Goal: Task Accomplishment & Management: Manage account settings

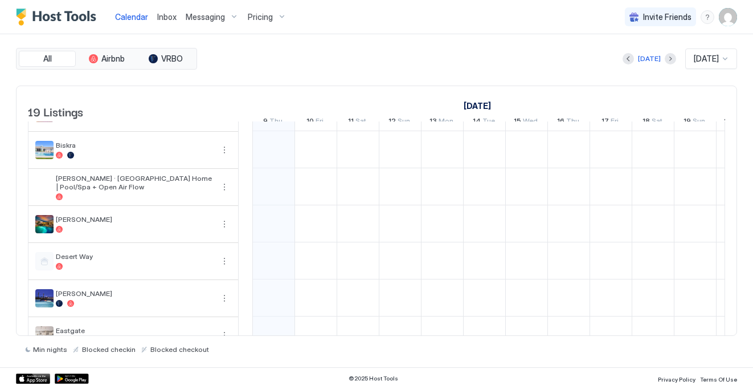
scroll to position [7, 0]
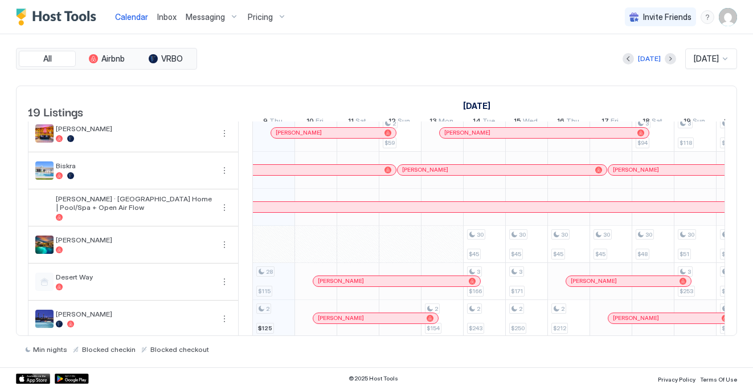
click at [267, 19] on span "Pricing" at bounding box center [260, 17] width 25 height 10
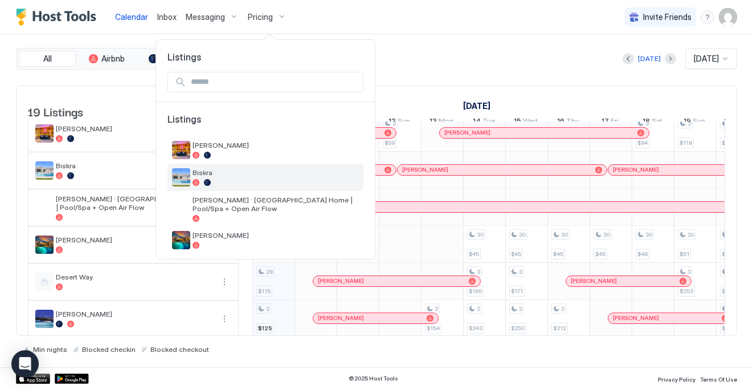
scroll to position [37, 0]
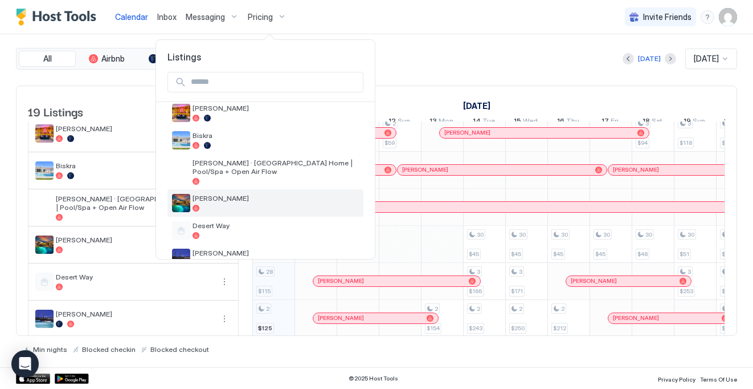
click at [220, 207] on div at bounding box center [276, 208] width 166 height 7
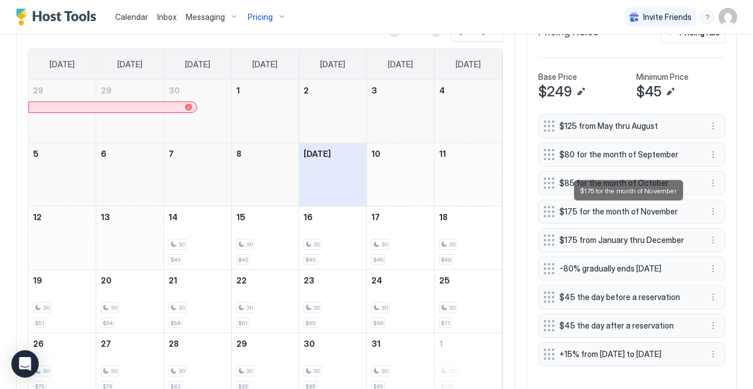
scroll to position [402, 0]
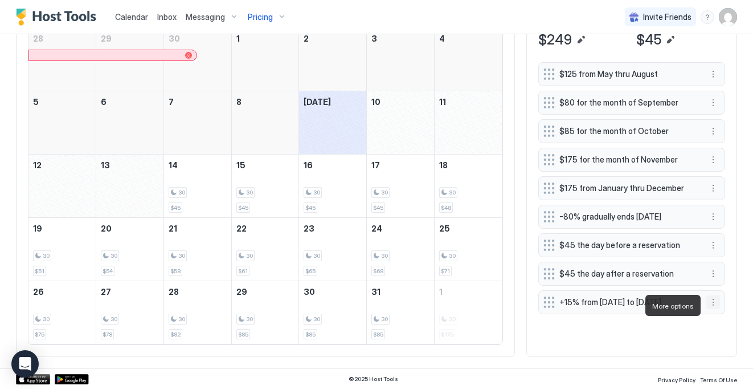
click at [716, 307] on button "More options" at bounding box center [713, 302] width 14 height 14
click at [729, 321] on span "Edit" at bounding box center [730, 321] width 13 height 9
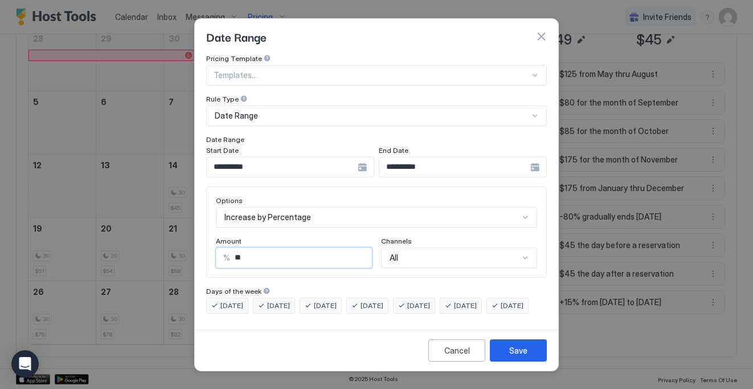
drag, startPoint x: 238, startPoint y: 251, endPoint x: 227, endPoint y: 250, distance: 10.8
click at [227, 250] on div "% **" at bounding box center [294, 257] width 156 height 21
type input "*"
click at [518, 356] on div "Save" at bounding box center [518, 350] width 18 height 12
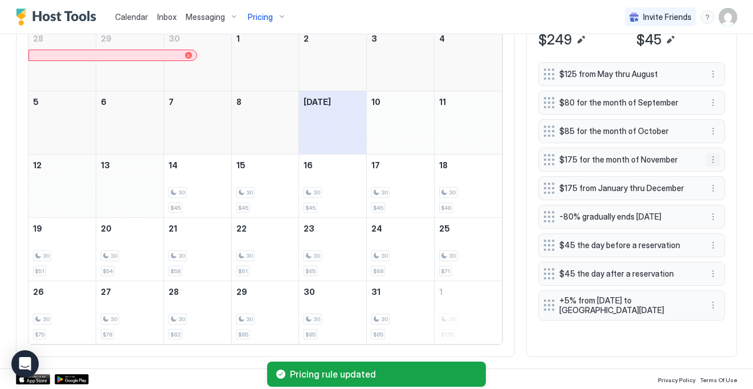
click at [711, 162] on button "More options" at bounding box center [713, 160] width 14 height 14
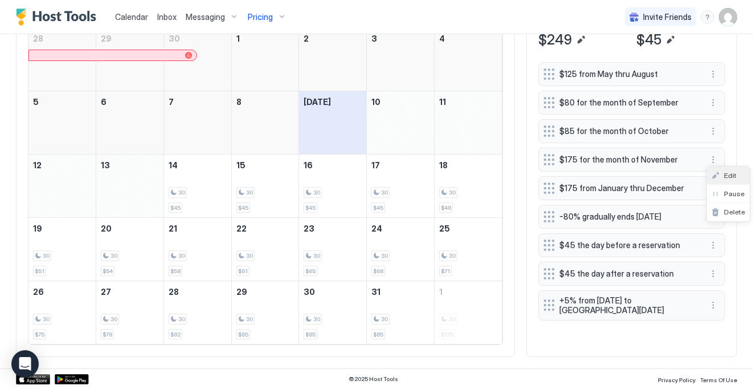
click at [738, 171] on div "Edit" at bounding box center [728, 175] width 43 height 18
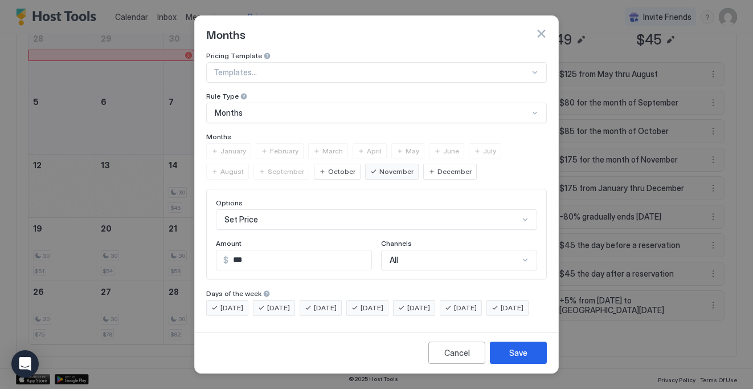
click at [246, 254] on input "***" at bounding box center [299, 259] width 143 height 19
click at [241, 254] on input "***" at bounding box center [299, 259] width 143 height 19
type input "***"
click at [516, 353] on div "Save" at bounding box center [518, 352] width 18 height 12
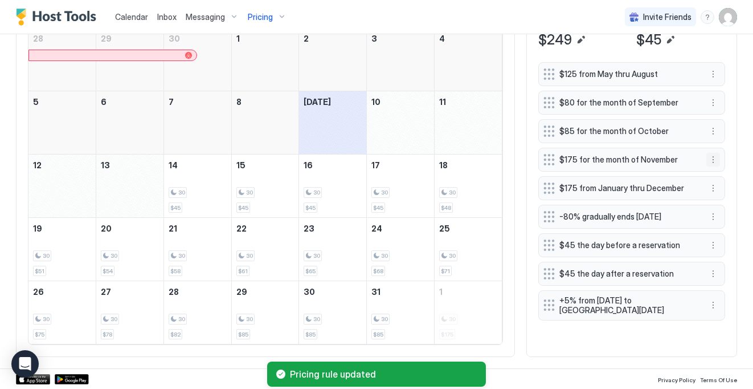
click at [710, 161] on button "More options" at bounding box center [713, 160] width 14 height 14
click at [715, 175] on div "Edit" at bounding box center [724, 175] width 25 height 9
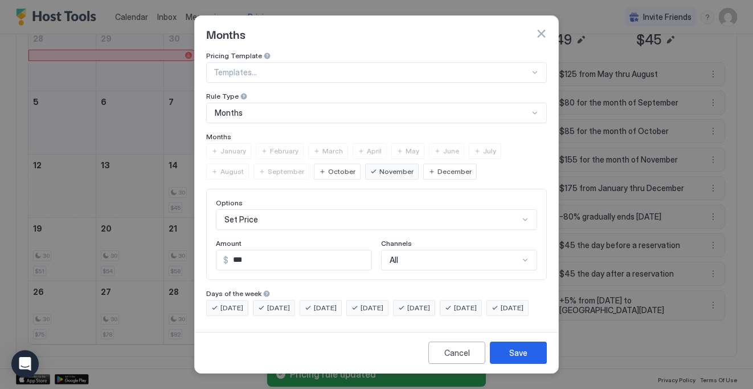
click at [597, 199] on div at bounding box center [376, 194] width 753 height 389
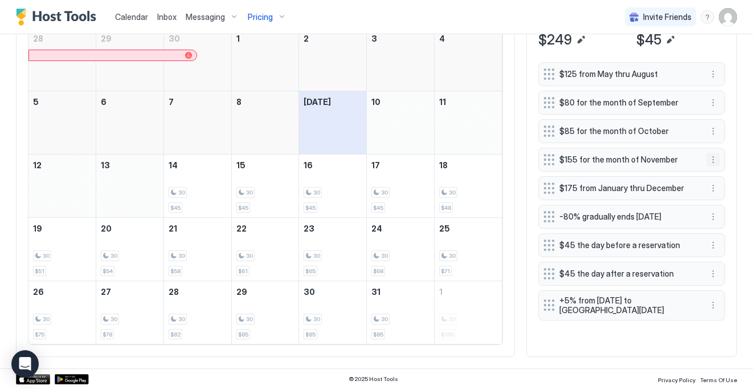
click at [713, 161] on button "More options" at bounding box center [713, 160] width 14 height 14
click at [720, 171] on div "Edit" at bounding box center [724, 175] width 25 height 9
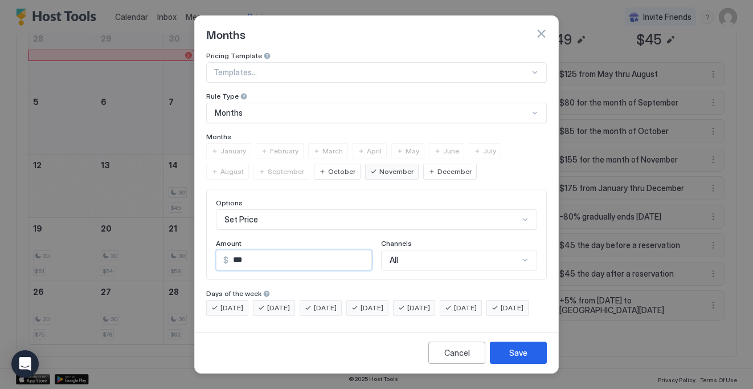
click at [260, 253] on input "***" at bounding box center [299, 259] width 143 height 19
type input "***"
click at [531, 353] on button "Save" at bounding box center [518, 352] width 57 height 22
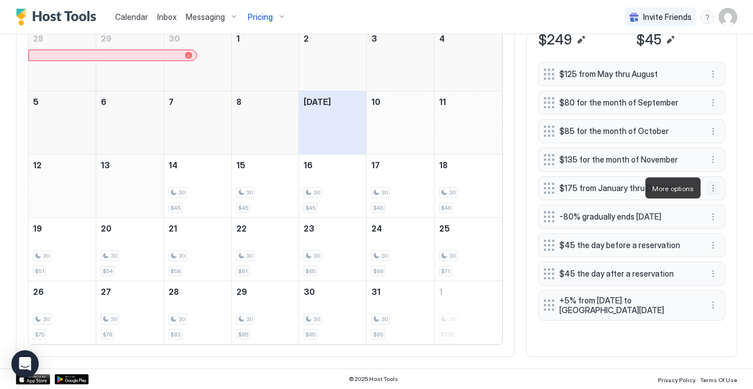
click at [710, 187] on button "More options" at bounding box center [713, 188] width 14 height 14
click at [717, 200] on div "Edit" at bounding box center [724, 203] width 25 height 9
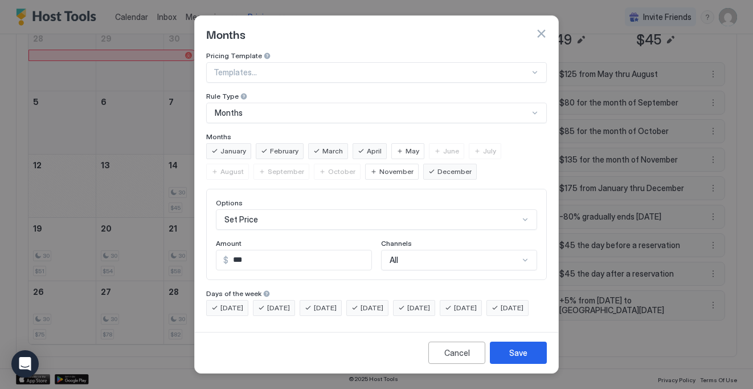
click at [438, 170] on span "December" at bounding box center [455, 171] width 34 height 10
click at [518, 358] on div "Save" at bounding box center [518, 352] width 18 height 12
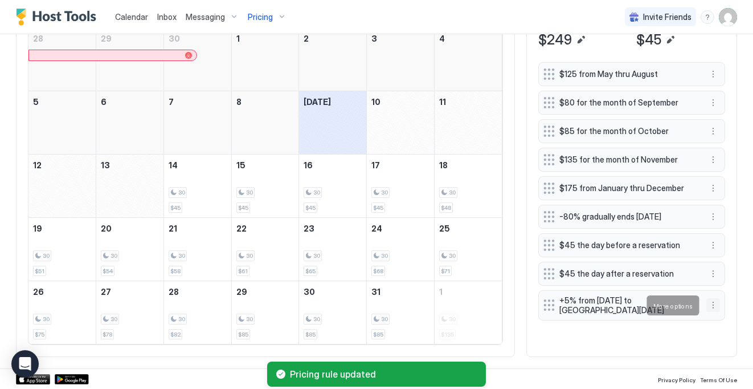
click at [710, 304] on button "More options" at bounding box center [713, 305] width 14 height 14
click at [736, 357] on span "Delete" at bounding box center [734, 357] width 21 height 9
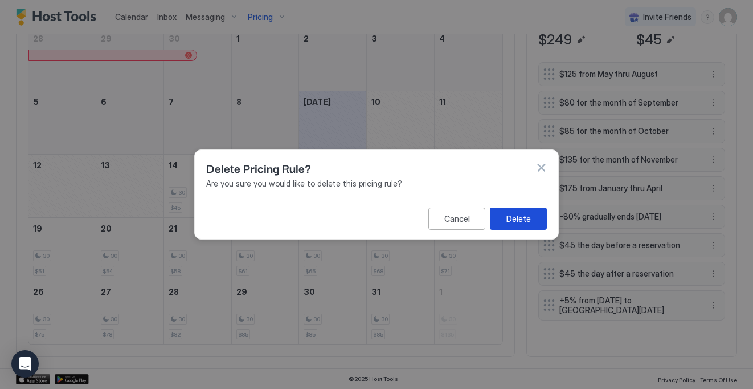
click at [512, 218] on div "Delete" at bounding box center [519, 219] width 24 height 12
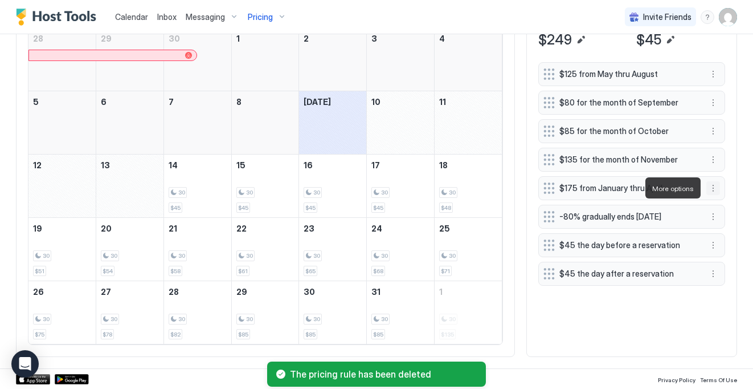
click at [717, 188] on button "More options" at bounding box center [713, 188] width 14 height 14
click at [716, 197] on div "Edit" at bounding box center [728, 204] width 43 height 18
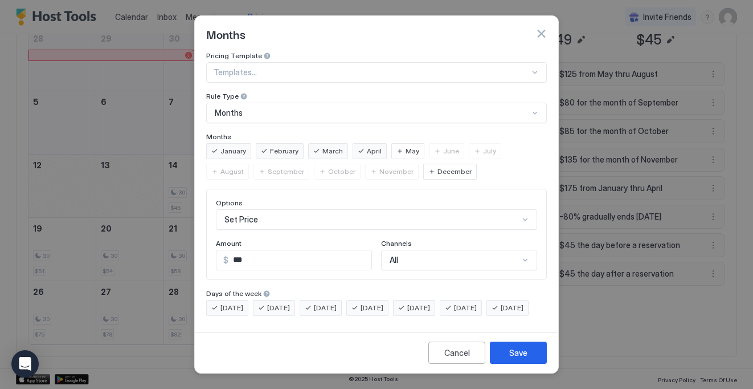
click at [264, 253] on input "***" at bounding box center [299, 259] width 143 height 19
type input "***"
click at [530, 356] on button "Save" at bounding box center [518, 352] width 57 height 22
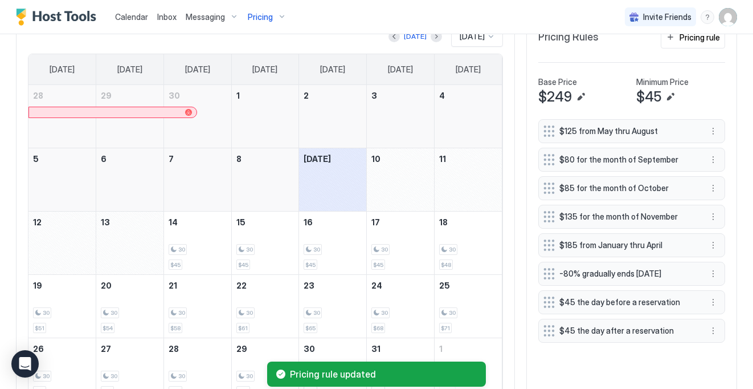
scroll to position [343, 0]
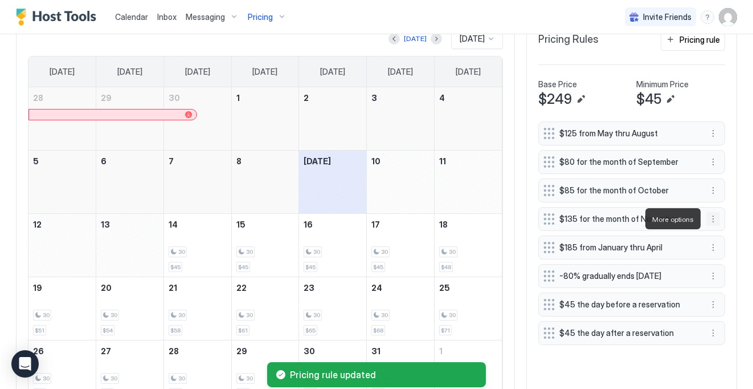
click at [714, 220] on button "More options" at bounding box center [713, 219] width 14 height 14
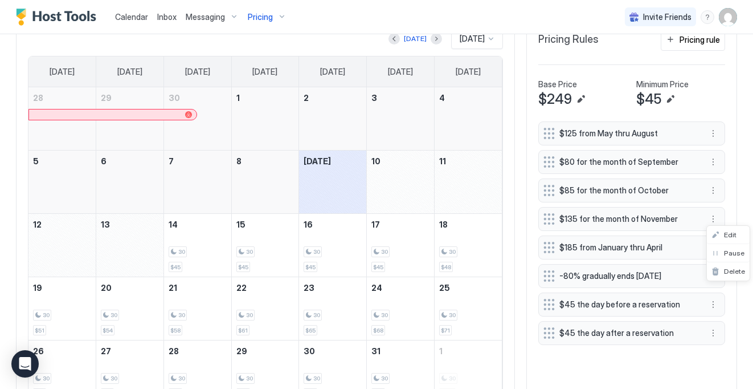
click at [741, 134] on div at bounding box center [376, 194] width 753 height 389
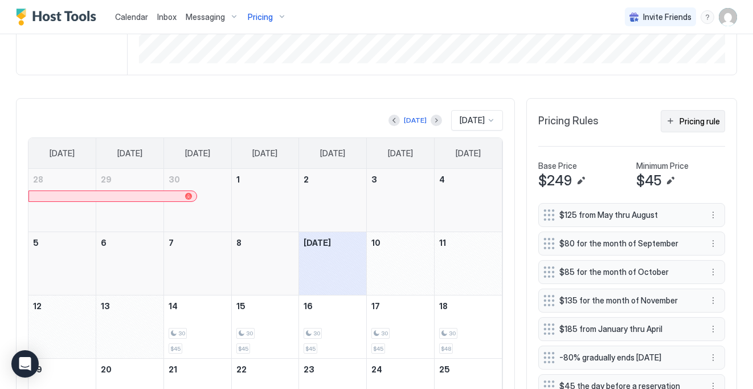
click at [706, 119] on div "Pricing rule" at bounding box center [700, 121] width 40 height 12
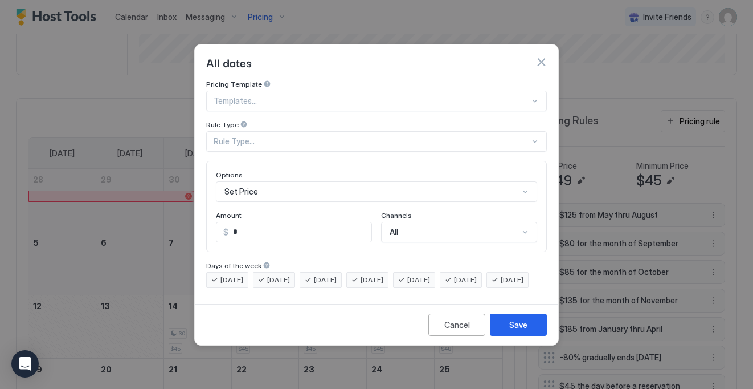
click at [271, 183] on div "Set Price" at bounding box center [376, 191] width 321 height 21
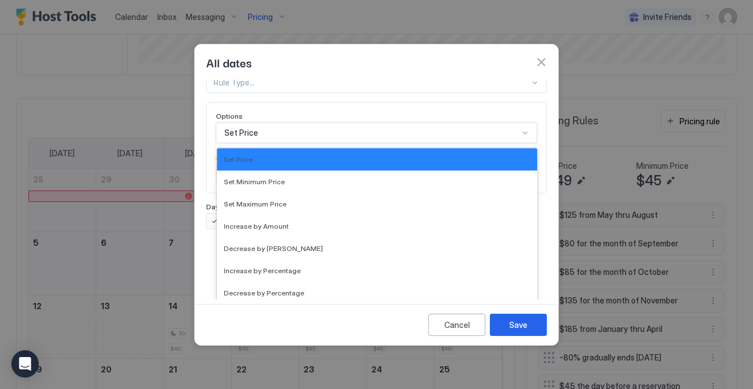
click at [285, 130] on div "Pricing Template Templates... Rule Type Rule Type... Options Set Price selected…" at bounding box center [376, 125] width 341 height 208
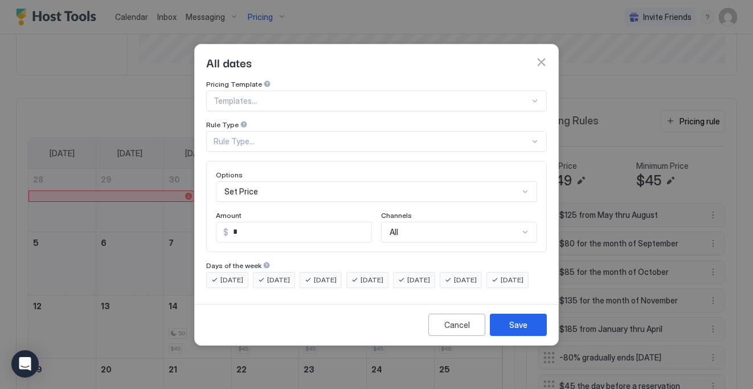
click at [284, 142] on div "Pricing Template Templates... Rule Type Rule Type... Options Set Price Amount $…" at bounding box center [376, 184] width 341 height 208
click at [285, 136] on div "Rule Type..." at bounding box center [372, 141] width 316 height 10
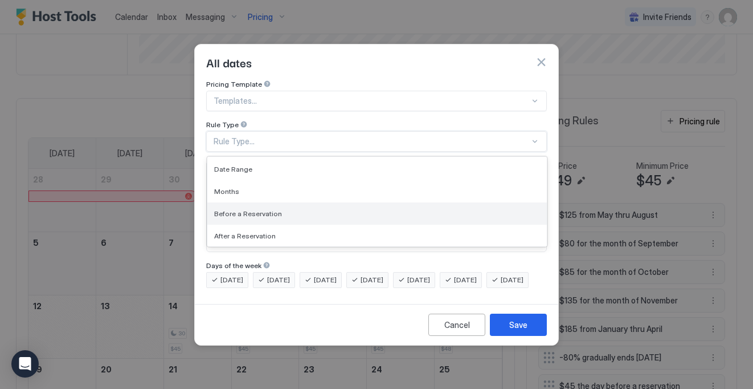
scroll to position [65, 0]
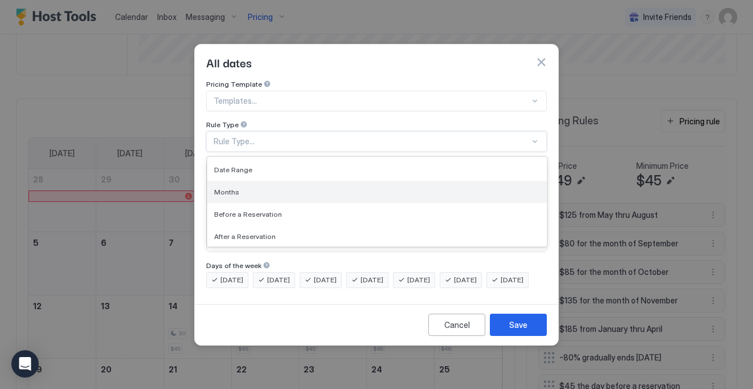
click at [247, 185] on div "Months" at bounding box center [377, 192] width 340 height 22
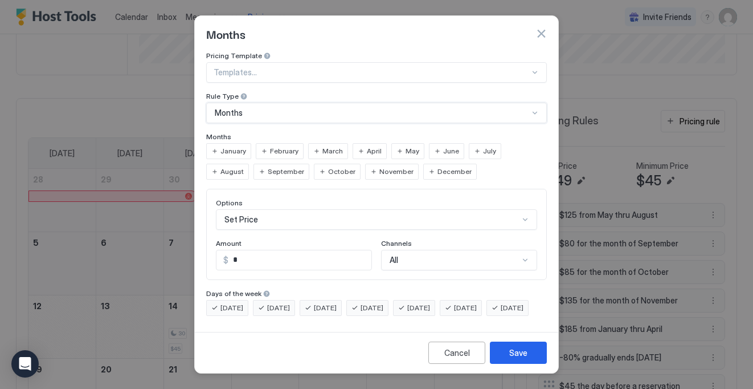
click at [438, 168] on span "December" at bounding box center [455, 171] width 34 height 10
click at [283, 256] on input "*" at bounding box center [299, 259] width 143 height 19
type input "***"
click at [512, 358] on div "Save" at bounding box center [518, 352] width 18 height 12
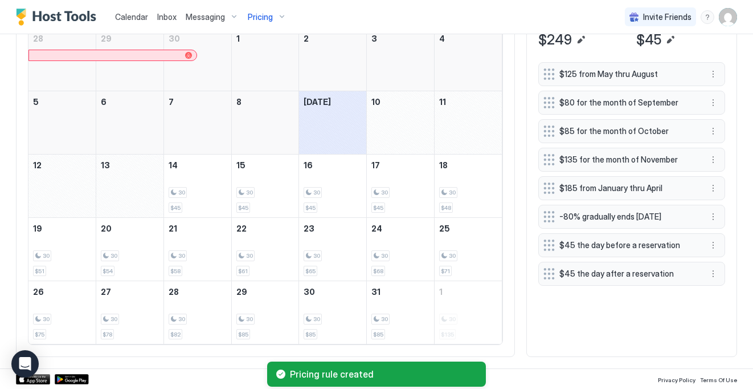
scroll to position [402, 0]
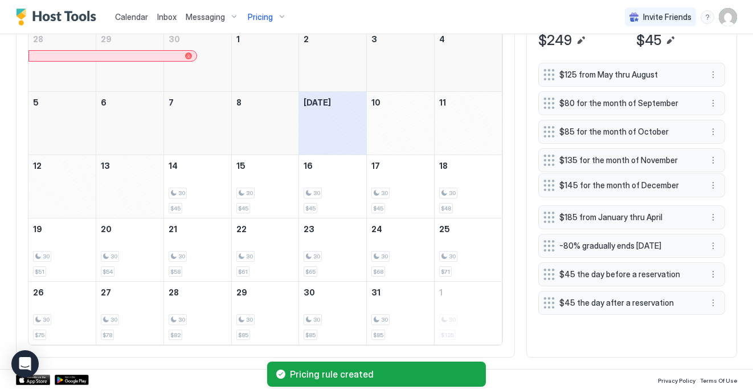
drag, startPoint x: 545, startPoint y: 301, endPoint x: 545, endPoint y: 183, distance: 117.9
click at [545, 183] on div at bounding box center [549, 184] width 11 height 11
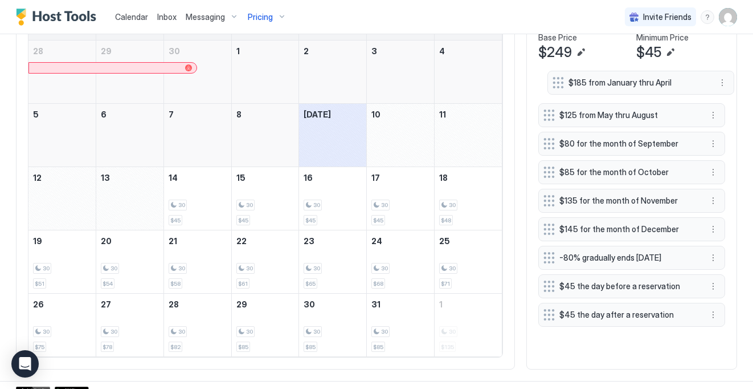
drag, startPoint x: 550, startPoint y: 215, endPoint x: 559, endPoint y: 75, distance: 141.0
click at [559, 77] on div at bounding box center [558, 82] width 11 height 11
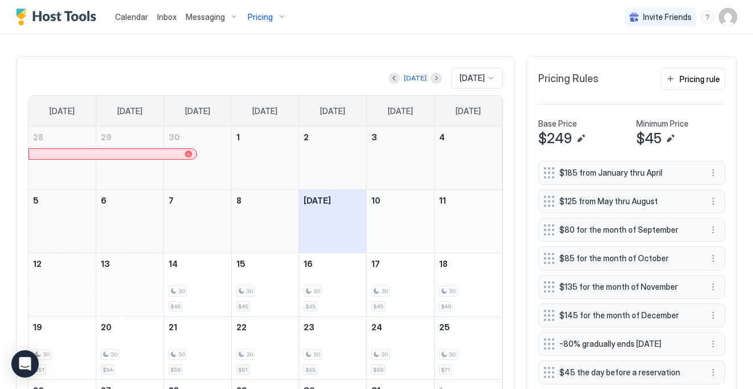
scroll to position [402, 0]
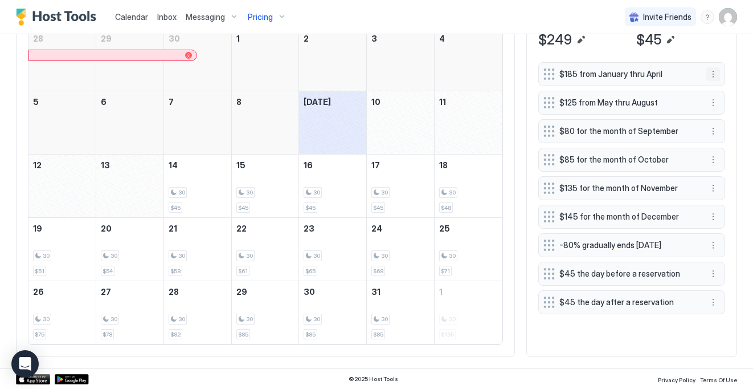
click at [714, 77] on button "More options" at bounding box center [713, 74] width 14 height 14
click at [728, 89] on span "Edit" at bounding box center [730, 89] width 13 height 9
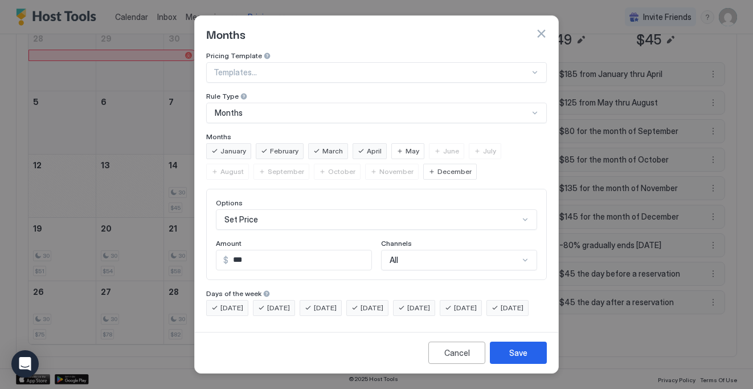
click at [251, 250] on input "***" at bounding box center [299, 259] width 143 height 19
type input "***"
click at [510, 350] on button "Save" at bounding box center [518, 352] width 57 height 22
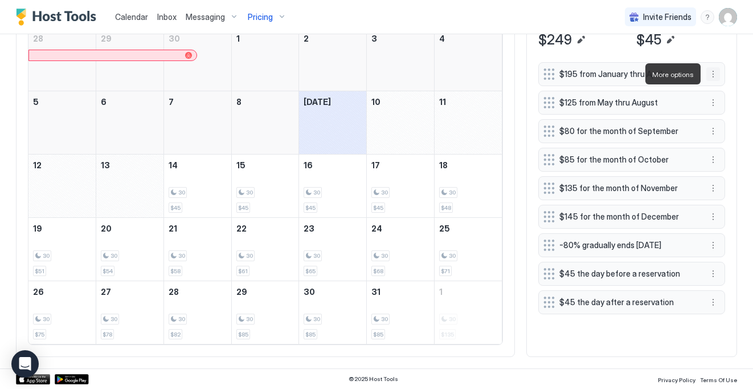
click at [714, 75] on button "More options" at bounding box center [713, 74] width 14 height 14
click at [728, 92] on span "Edit" at bounding box center [730, 89] width 13 height 9
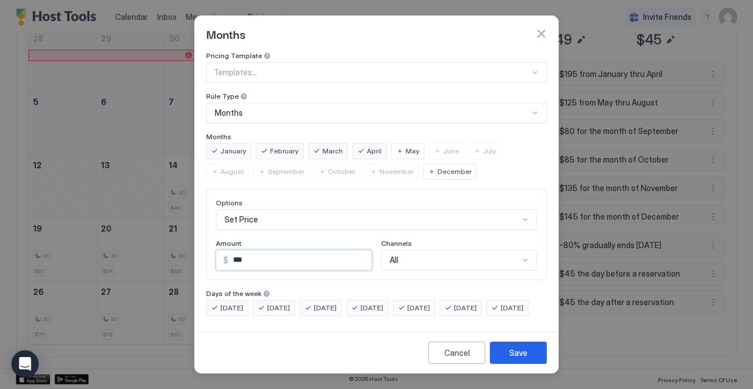
click at [239, 254] on input "***" at bounding box center [299, 259] width 143 height 19
type input "***"
click at [501, 352] on button "Save" at bounding box center [518, 352] width 57 height 22
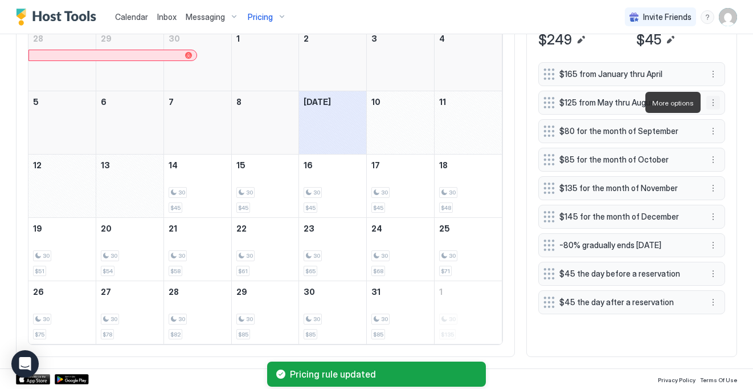
click at [711, 106] on button "More options" at bounding box center [713, 103] width 14 height 14
click at [631, 346] on div at bounding box center [376, 194] width 753 height 389
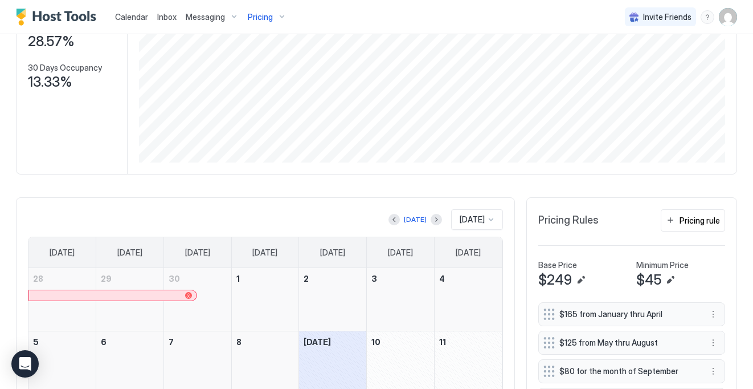
scroll to position [0, 0]
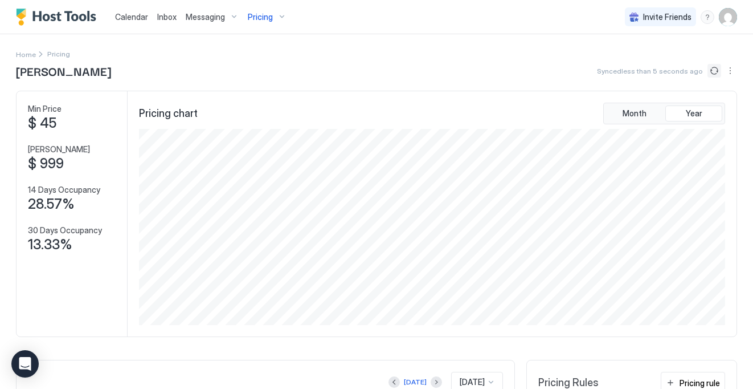
click at [713, 71] on button "Sync prices" at bounding box center [715, 71] width 14 height 14
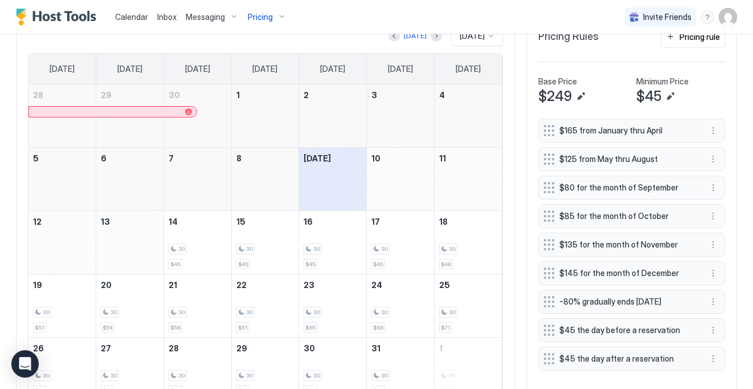
scroll to position [348, 0]
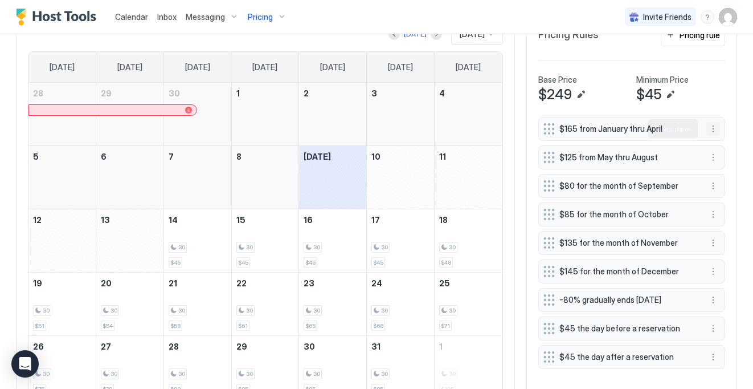
click at [712, 124] on button "More options" at bounding box center [713, 129] width 14 height 14
click at [719, 143] on div "Edit" at bounding box center [724, 144] width 25 height 9
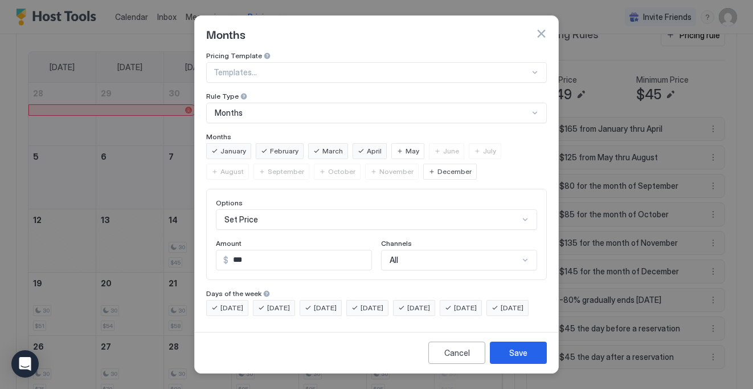
click at [251, 255] on input "***" at bounding box center [299, 259] width 143 height 19
type input "***"
click at [508, 352] on button "Save" at bounding box center [518, 352] width 57 height 22
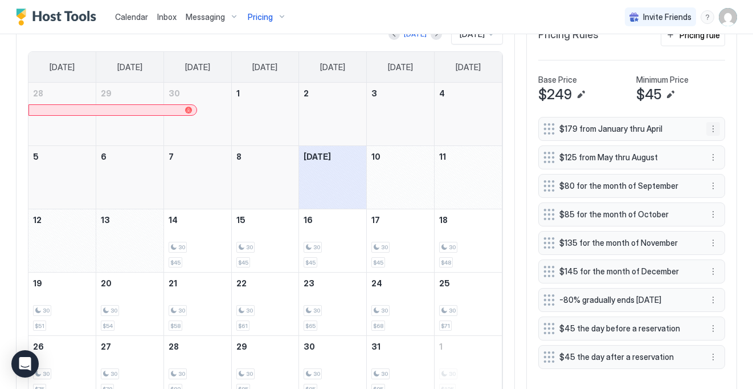
click at [712, 130] on button "More options" at bounding box center [713, 129] width 14 height 14
click at [718, 148] on div "Edit" at bounding box center [724, 144] width 25 height 9
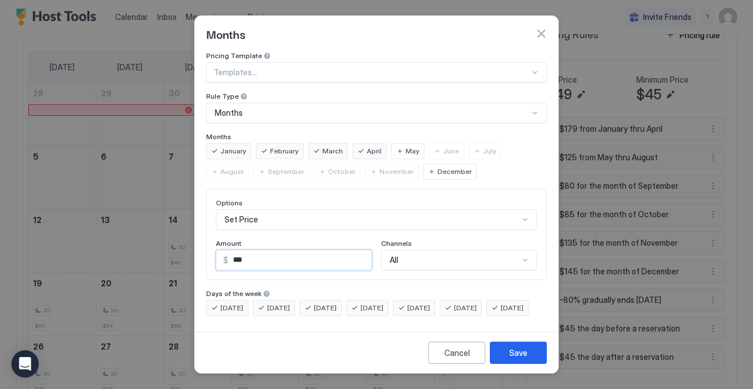
click at [248, 252] on input "***" at bounding box center [299, 259] width 143 height 19
click at [547, 28] on div "Months" at bounding box center [376, 33] width 363 height 35
click at [544, 28] on button "button" at bounding box center [541, 33] width 11 height 11
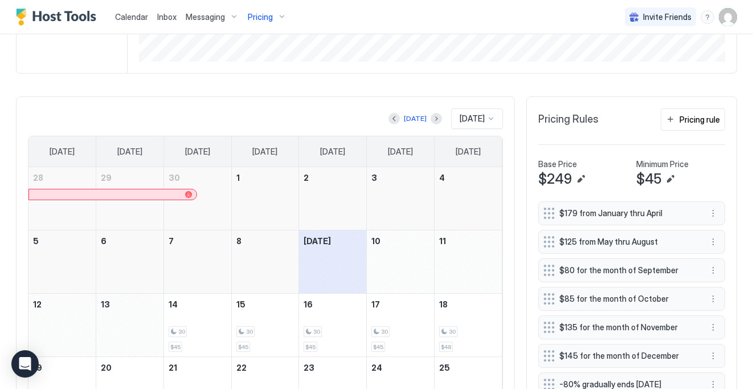
scroll to position [250, 0]
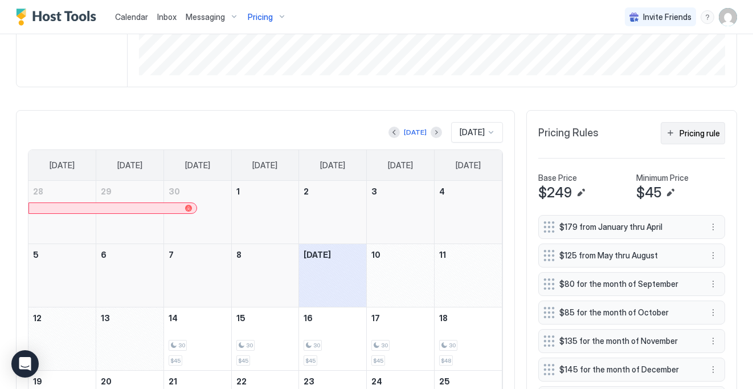
click at [705, 133] on div "Pricing rule" at bounding box center [700, 133] width 40 height 12
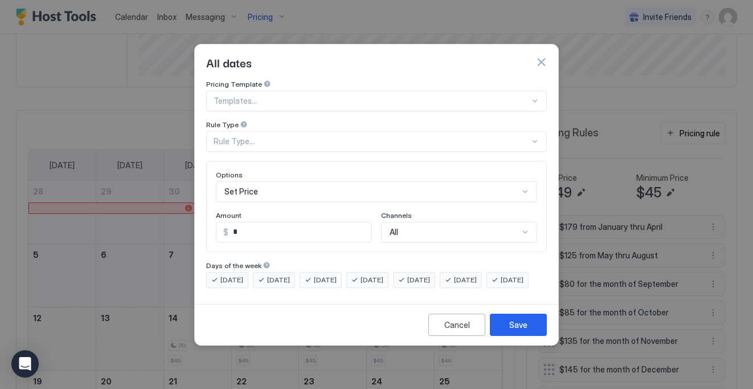
click at [340, 142] on div "Pricing Template Templates... Rule Type Rule Type... Options Set Price Amount $…" at bounding box center [376, 184] width 341 height 208
click at [336, 136] on div "Rule Type..." at bounding box center [372, 141] width 316 height 10
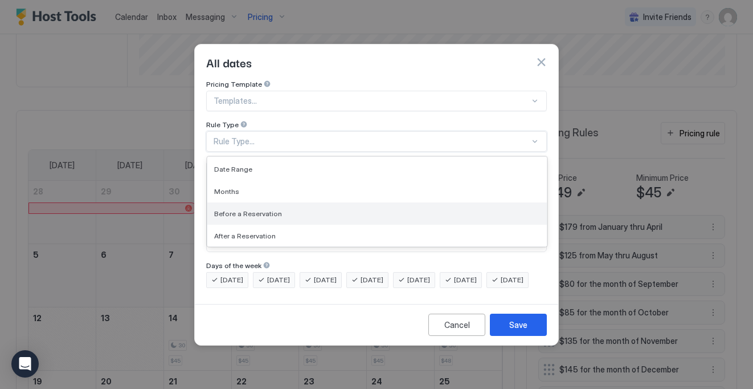
click at [307, 207] on div "Before a Reservation" at bounding box center [377, 213] width 340 height 22
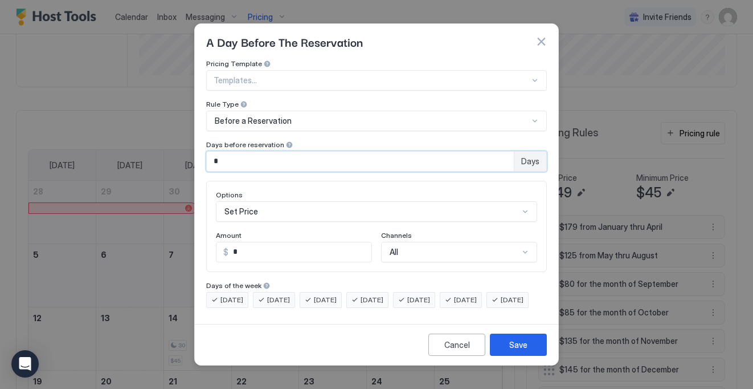
click at [251, 158] on input "*" at bounding box center [360, 161] width 307 height 19
type input "**"
click at [307, 140] on div "Days before reservation" at bounding box center [376, 145] width 341 height 11
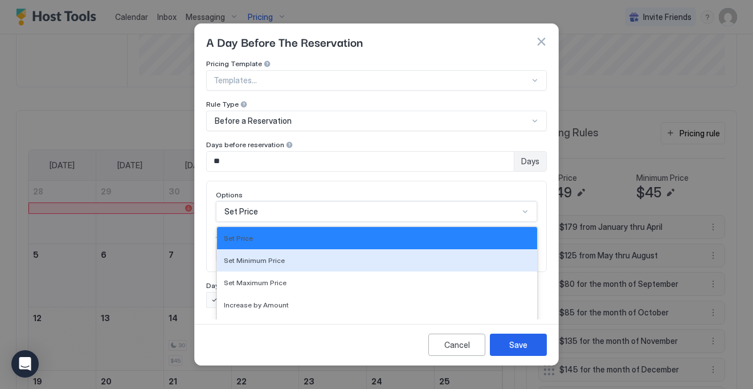
scroll to position [59, 0]
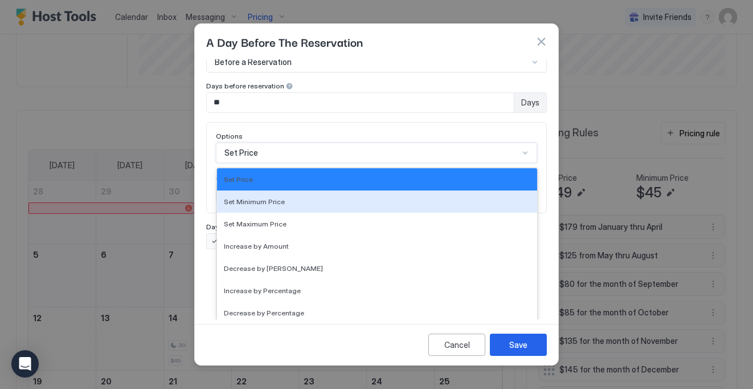
click at [317, 163] on div "Set Minimum Price, 2 of 17. 17 results available. Use Up and Down to choose opt…" at bounding box center [376, 152] width 321 height 21
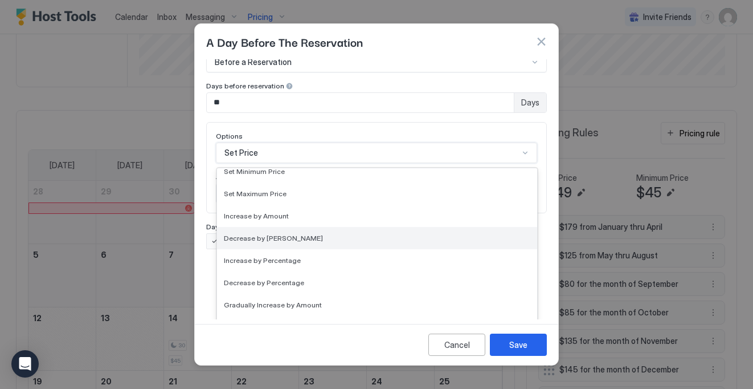
scroll to position [33, 0]
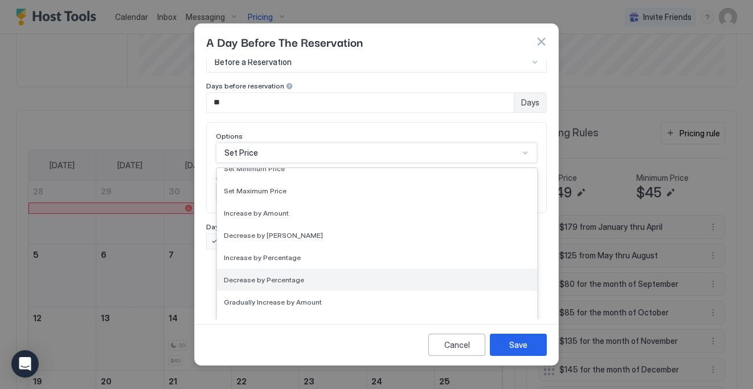
click at [315, 275] on div "Decrease by Percentage" at bounding box center [377, 279] width 307 height 9
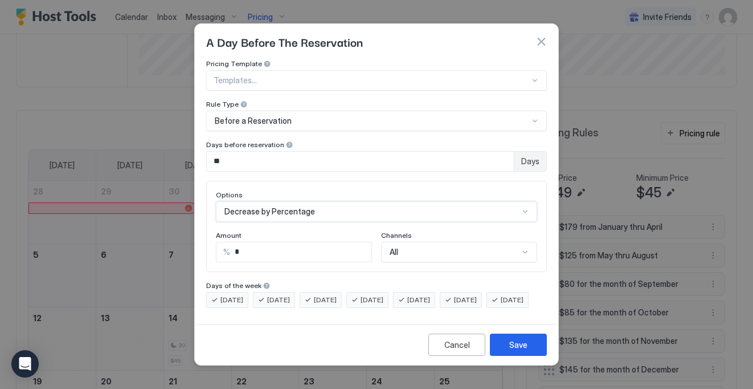
scroll to position [0, 0]
click at [271, 247] on input "*" at bounding box center [300, 251] width 141 height 19
drag, startPoint x: 241, startPoint y: 240, endPoint x: 213, endPoint y: 239, distance: 28.5
click at [213, 239] on div "Options Decrease by Percentage Amount % * Channels All" at bounding box center [376, 226] width 341 height 91
type input "**"
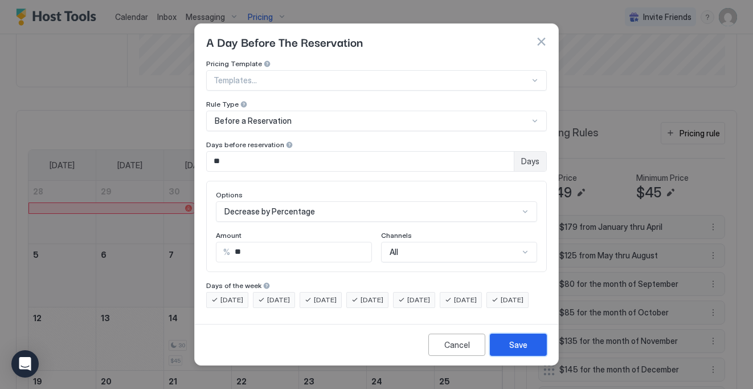
click at [528, 356] on button "Save" at bounding box center [518, 344] width 57 height 22
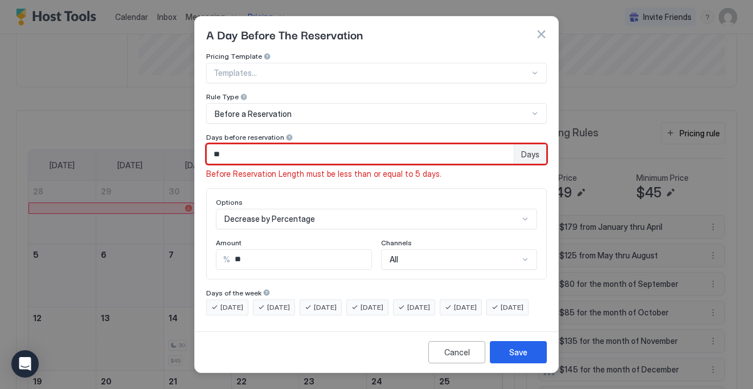
drag, startPoint x: 227, startPoint y: 148, endPoint x: 186, endPoint y: 148, distance: 41.6
click at [186, 148] on div "A Day Before The Reservation Pricing Template Templates... Rule Type Before a R…" at bounding box center [376, 194] width 753 height 389
type input "*"
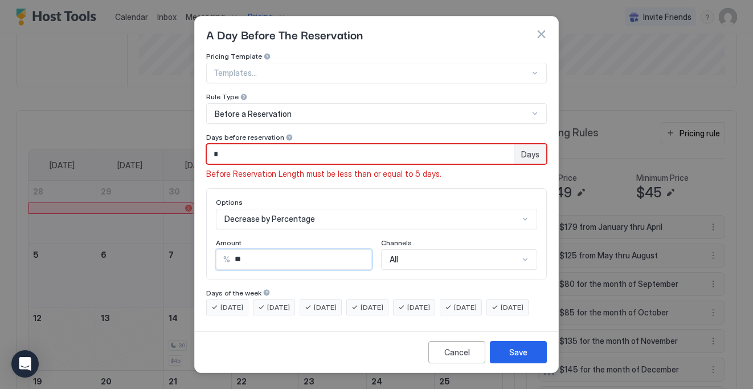
drag, startPoint x: 239, startPoint y: 255, endPoint x: 226, endPoint y: 254, distance: 12.6
click at [226, 254] on div "% **" at bounding box center [294, 259] width 156 height 21
click at [345, 238] on div "Amount" at bounding box center [294, 243] width 156 height 11
click at [284, 252] on input "**" at bounding box center [300, 259] width 141 height 19
type input "**"
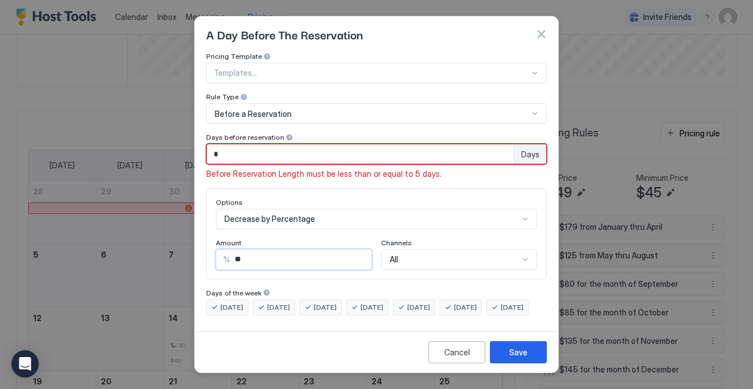
click at [348, 238] on div "Amount" at bounding box center [294, 243] width 156 height 11
click at [522, 353] on div "Save" at bounding box center [518, 352] width 18 height 12
